Goal: Navigation & Orientation: Find specific page/section

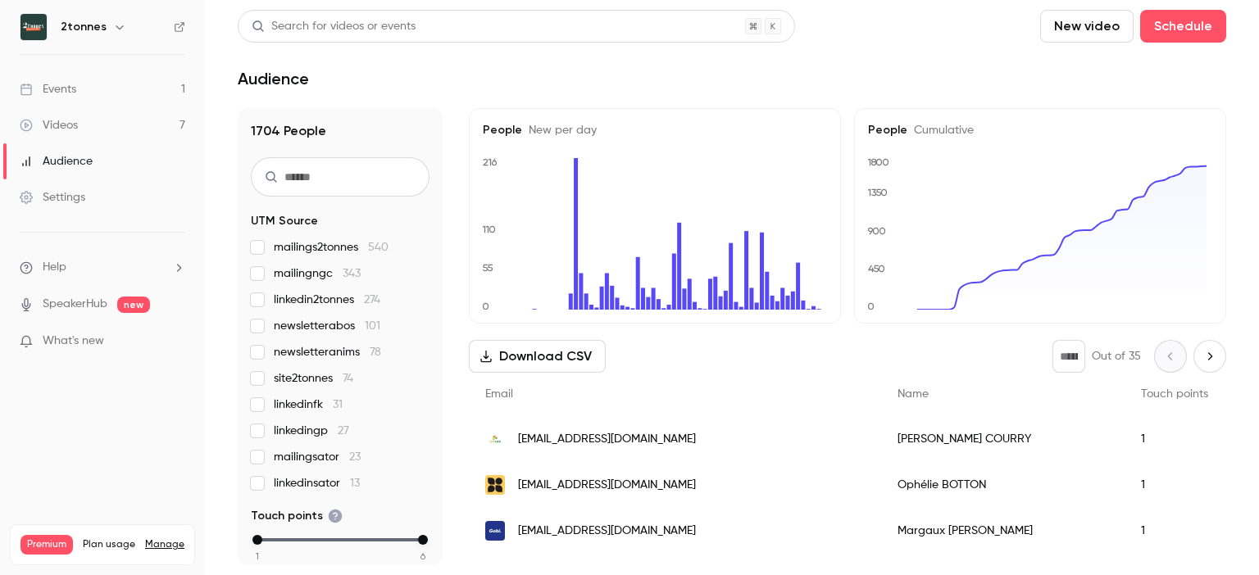
click at [95, 104] on link "Events 1" at bounding box center [102, 89] width 205 height 36
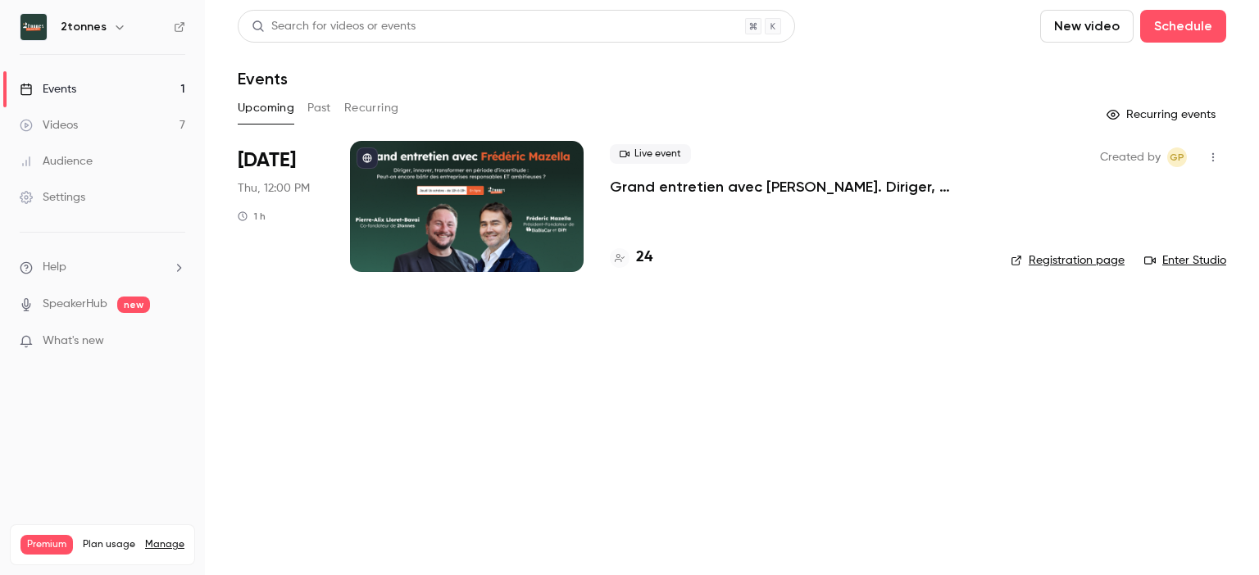
click at [321, 116] on button "Past" at bounding box center [319, 108] width 24 height 26
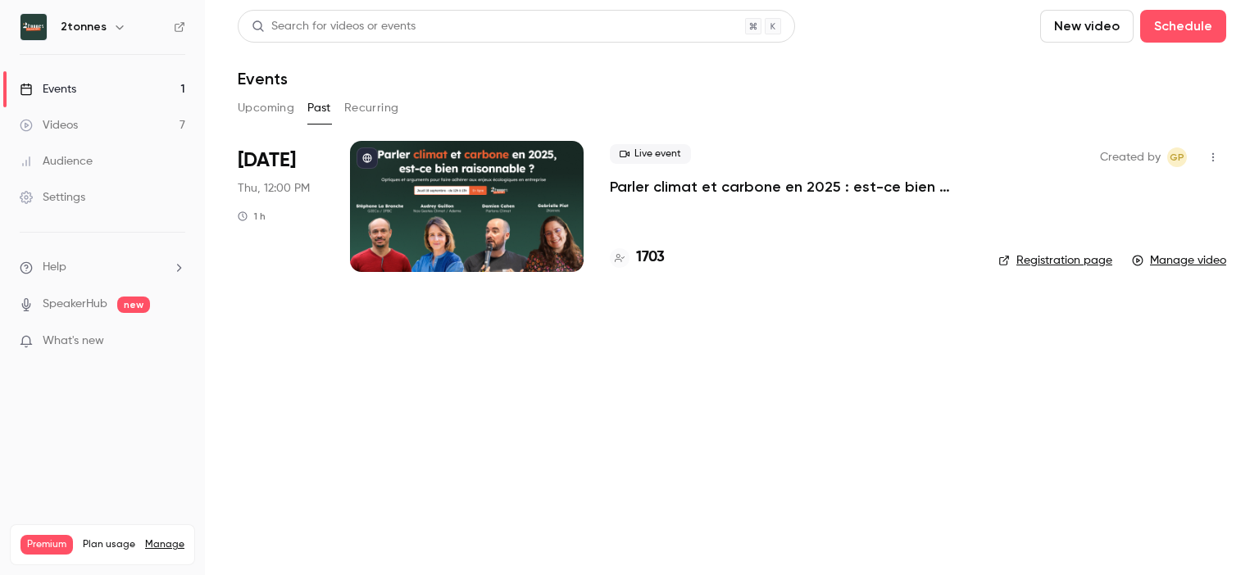
click at [96, 123] on link "Videos 7" at bounding box center [102, 125] width 205 height 36
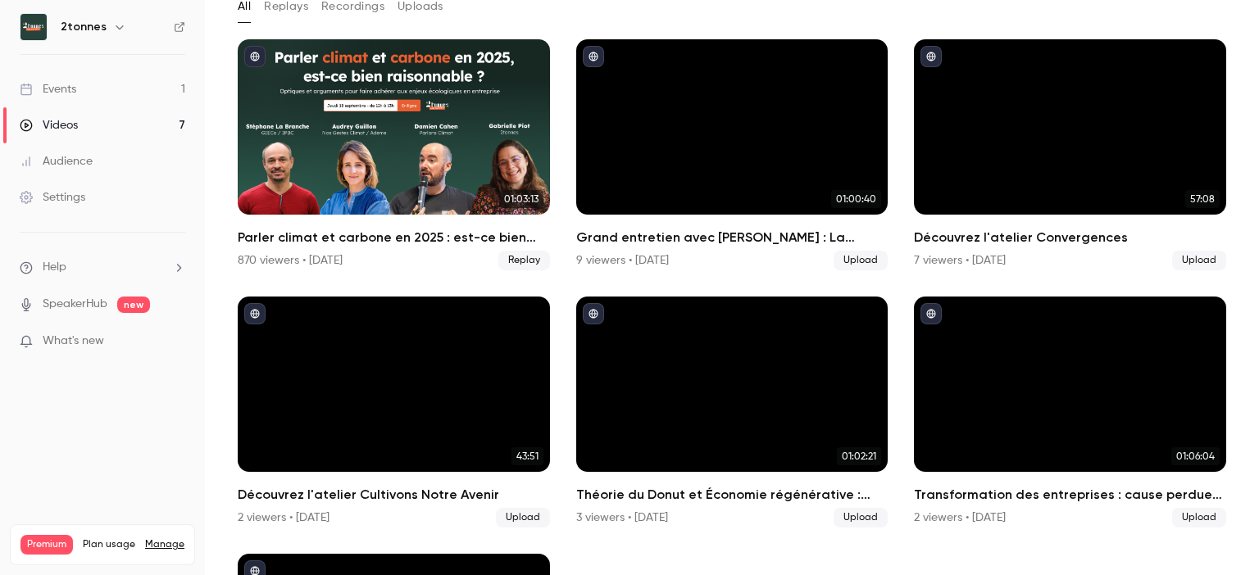
scroll to position [115, 0]
